Goal: Task Accomplishment & Management: Use online tool/utility

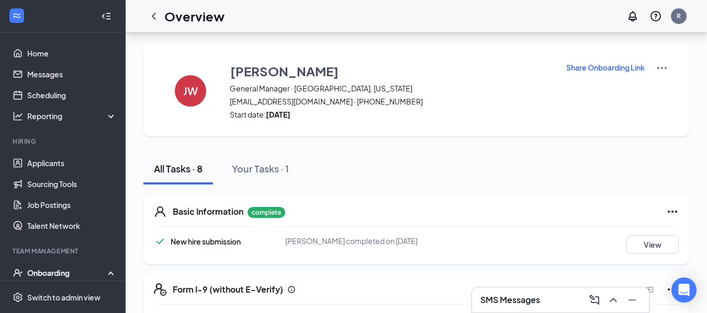
scroll to position [148, 0]
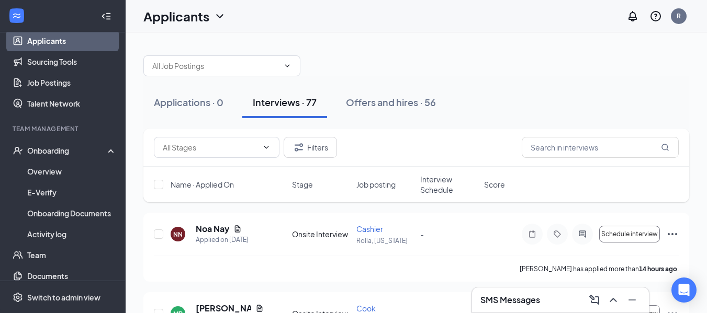
scroll to position [126, 0]
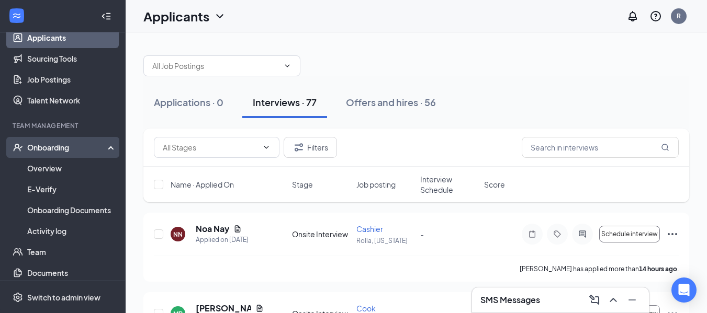
click at [90, 146] on div "Onboarding" at bounding box center [67, 147] width 81 height 10
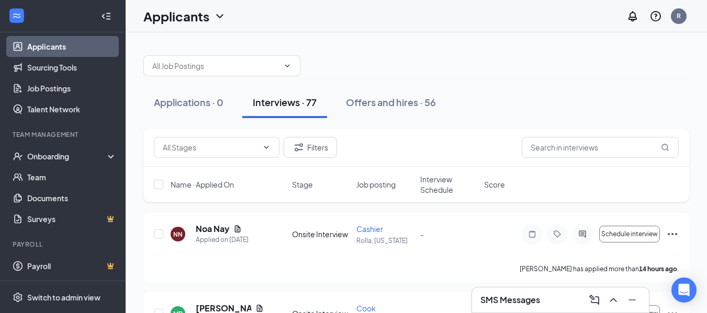
scroll to position [117, 0]
click at [47, 164] on div "Onboarding" at bounding box center [63, 156] width 126 height 21
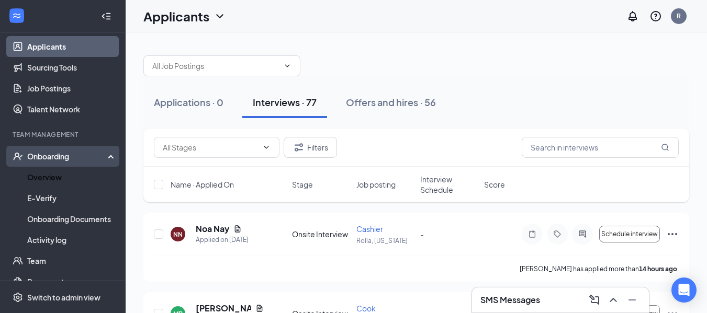
scroll to position [126, 0]
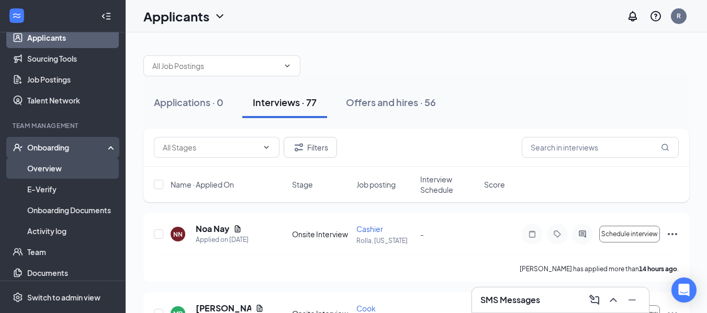
click at [48, 176] on link "Overview" at bounding box center [71, 168] width 89 height 21
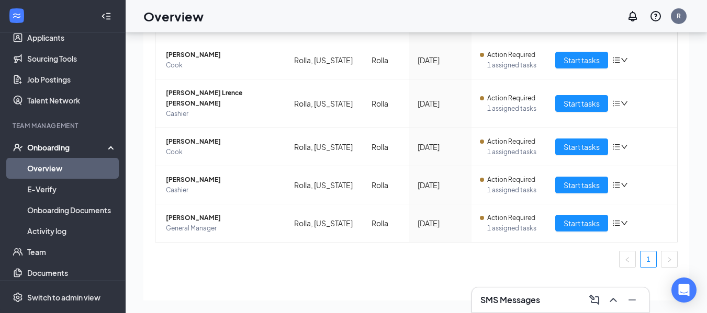
scroll to position [253, 0]
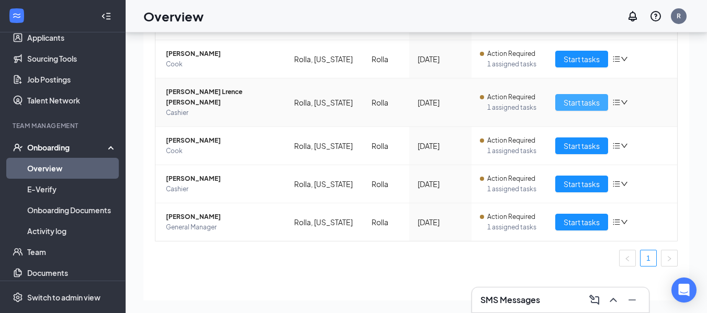
click at [565, 97] on span "Start tasks" at bounding box center [582, 103] width 36 height 12
